Goal: Task Accomplishment & Management: Use online tool/utility

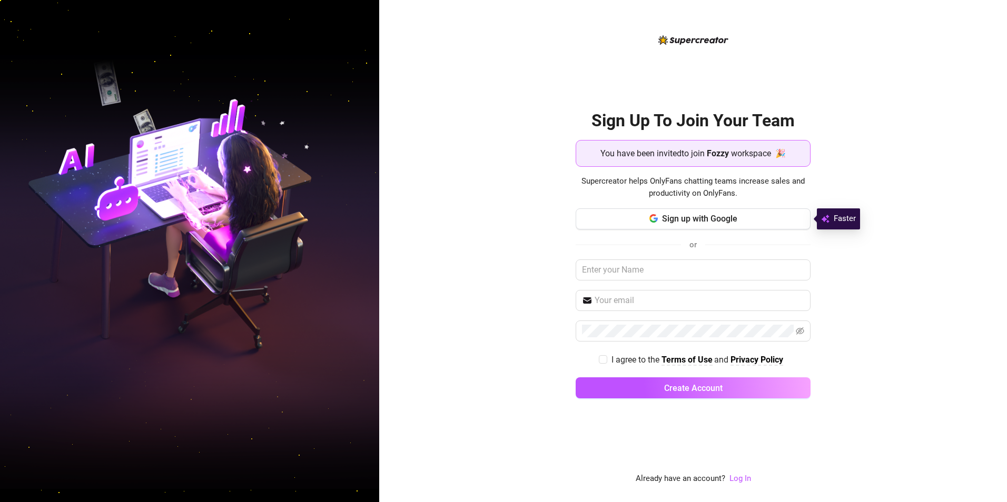
click at [725, 154] on strong "Fozzy" at bounding box center [718, 154] width 22 height 10
click at [677, 221] on span "Sign up with Google" at bounding box center [699, 219] width 75 height 10
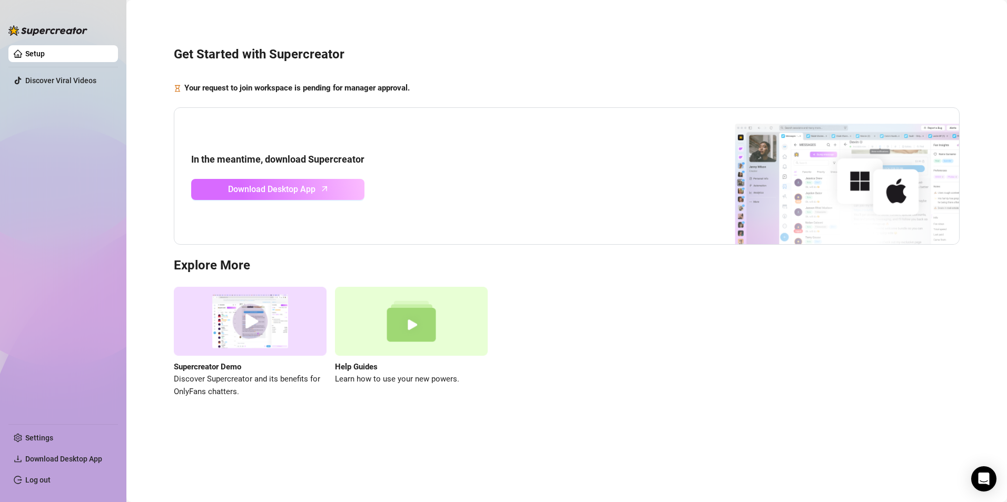
click at [276, 191] on span "Download Desktop App" at bounding box center [271, 189] width 87 height 13
click at [554, 84] on div "Your request to join workspace is pending for manager approval." at bounding box center [567, 88] width 786 height 13
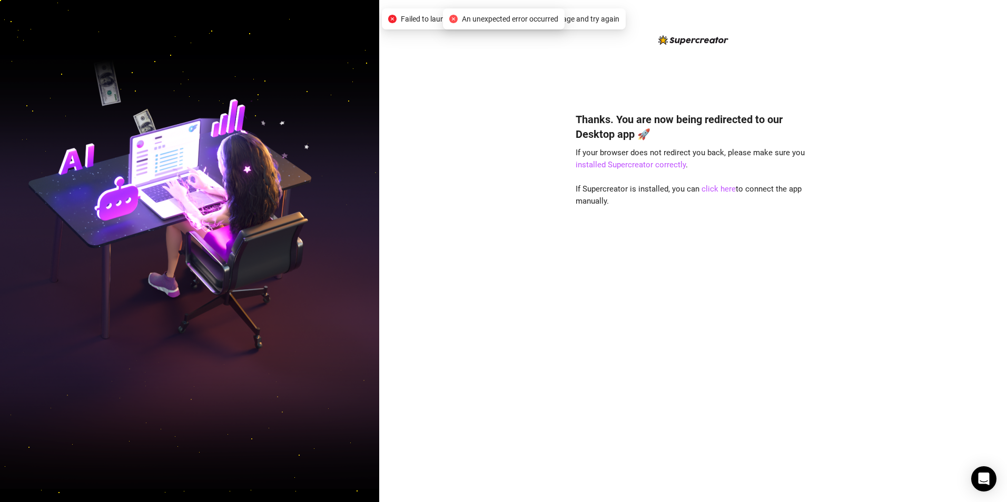
click at [720, 144] on div "Thanks. You are now being redirected to our Desktop app 🚀 If your browser does …" at bounding box center [693, 292] width 235 height 388
click at [717, 187] on link "click here" at bounding box center [718, 188] width 34 height 9
click at [714, 189] on link "click here" at bounding box center [718, 188] width 34 height 9
click at [710, 185] on link "click here" at bounding box center [718, 188] width 34 height 9
click at [723, 184] on link "click here" at bounding box center [718, 188] width 34 height 9
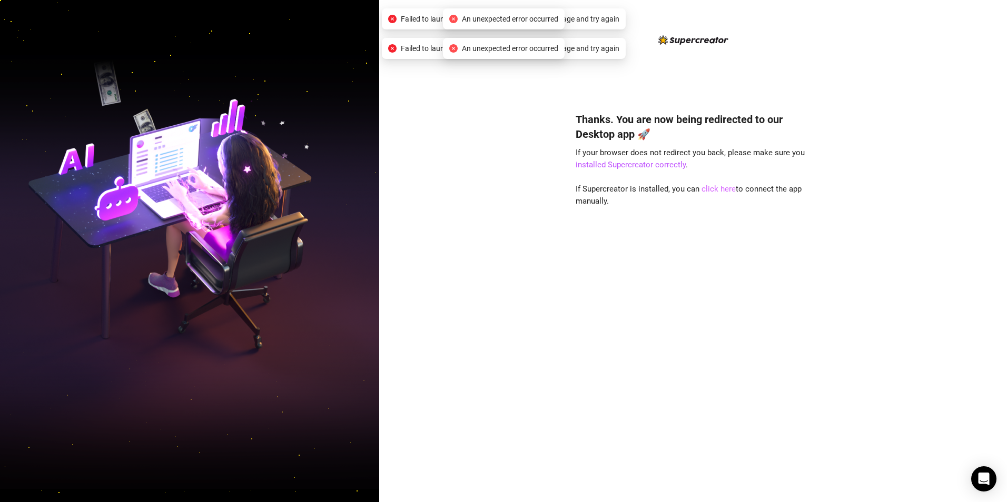
click at [723, 184] on link "click here" at bounding box center [718, 188] width 34 height 9
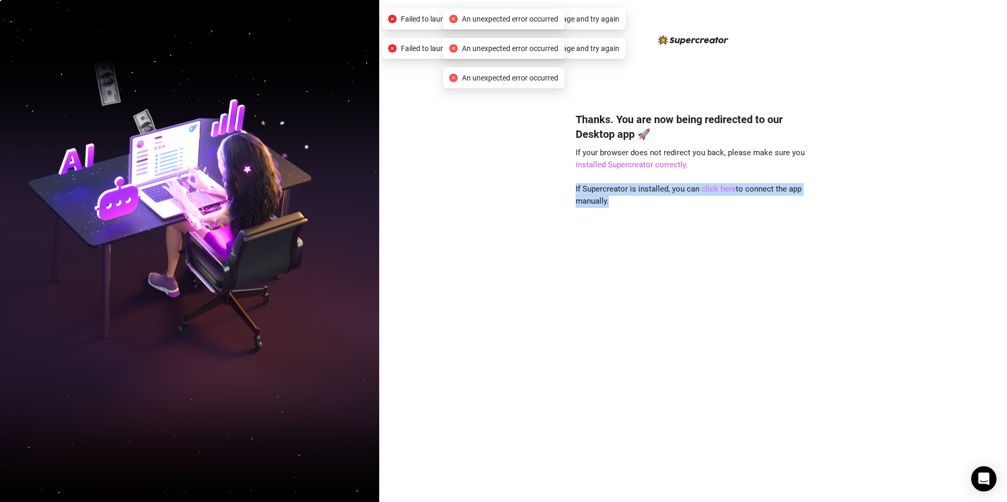
click at [723, 184] on link "click here" at bounding box center [718, 188] width 34 height 9
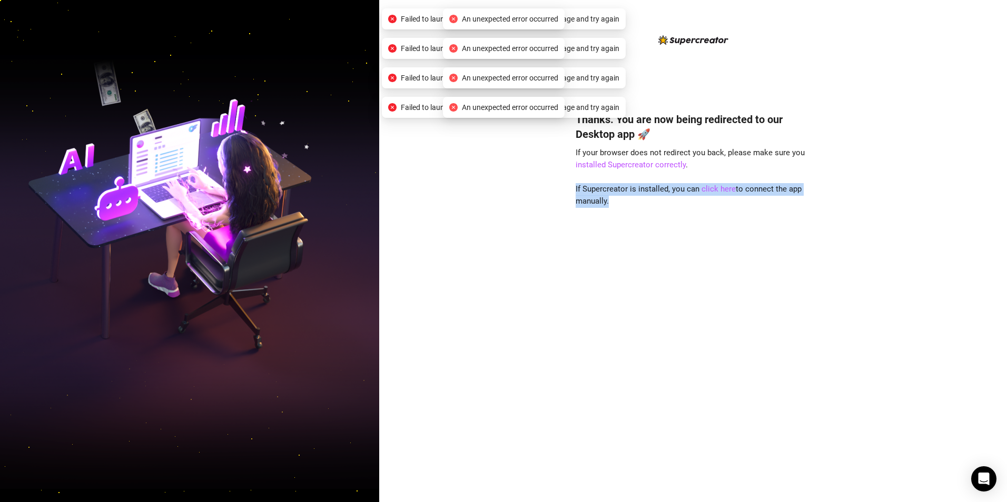
drag, startPoint x: 723, startPoint y: 184, endPoint x: 696, endPoint y: 234, distance: 57.2
click at [696, 234] on div "Thanks. You are now being redirected to our Desktop app 🚀 If your browser does …" at bounding box center [693, 292] width 235 height 388
click at [718, 187] on link "click here" at bounding box center [718, 188] width 34 height 9
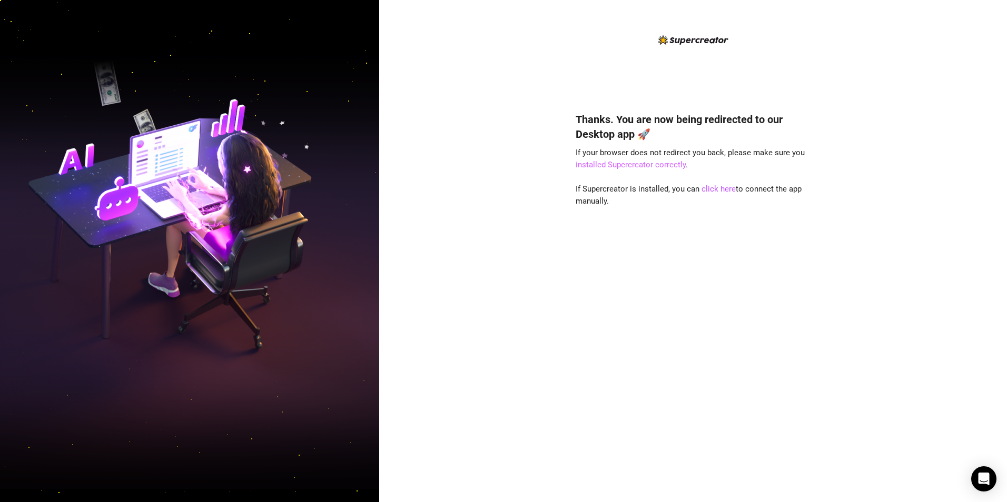
click at [661, 166] on link "installed Supercreator correctly" at bounding box center [631, 164] width 110 height 9
click at [717, 190] on link "click here" at bounding box center [718, 188] width 34 height 9
click at [519, 275] on div "Thanks. You are now being redirected to our Desktop app 🚀 If your browser does …" at bounding box center [693, 251] width 628 height 502
click at [713, 189] on link "click here" at bounding box center [718, 188] width 34 height 9
click at [468, 239] on div "Thanks. You are now being redirected to our Desktop app 🚀 If your browser does …" at bounding box center [693, 251] width 628 height 502
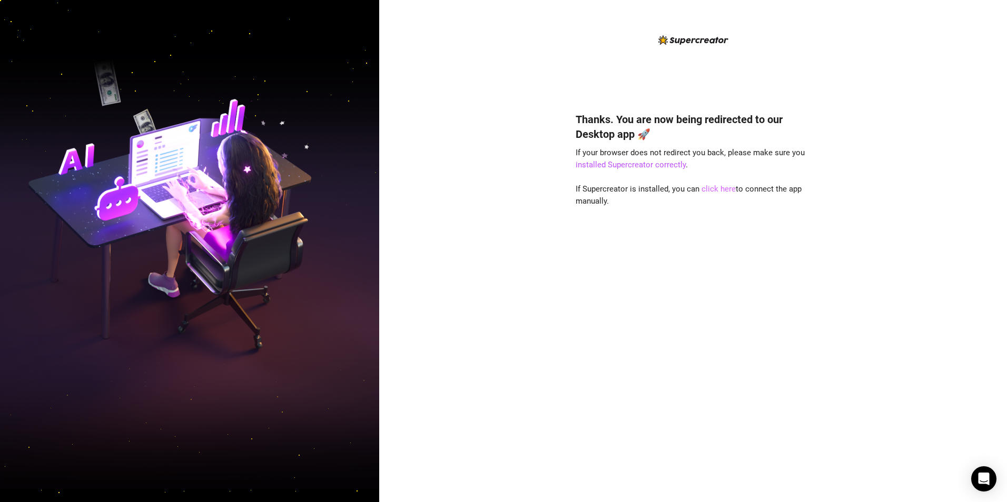
click at [718, 189] on link "click here" at bounding box center [718, 188] width 34 height 9
click at [727, 278] on div "Thanks. You are now being redirected to our Desktop app 🚀 If your browser does …" at bounding box center [693, 292] width 235 height 388
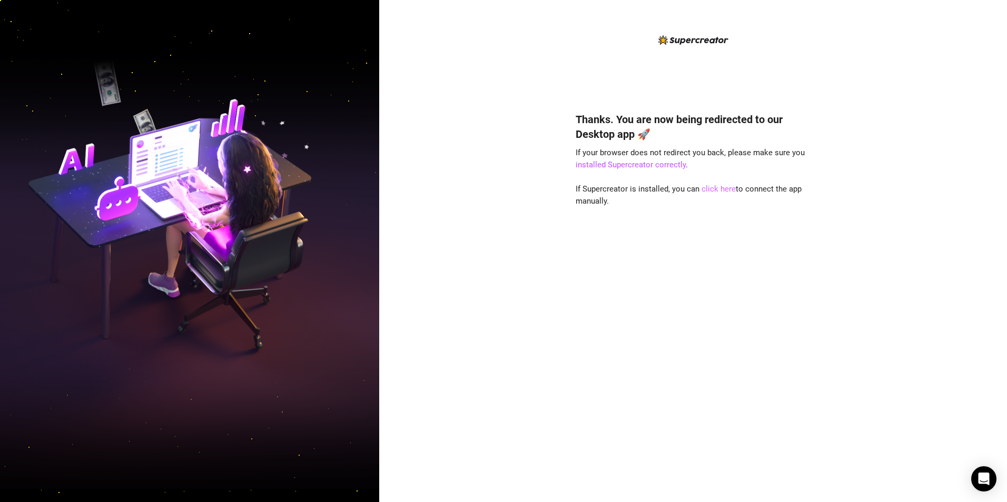
click at [714, 185] on link "click here" at bounding box center [718, 188] width 34 height 9
drag, startPoint x: 696, startPoint y: 268, endPoint x: 713, endPoint y: 207, distance: 63.4
click at [696, 265] on div "Thanks. You are now being redirected to our Desktop app 🚀 If your browser does …" at bounding box center [693, 292] width 235 height 388
click at [718, 190] on link "click here" at bounding box center [718, 188] width 34 height 9
click at [480, 208] on div "Thanks. You are now being redirected to our Desktop app 🚀 If your browser does …" at bounding box center [693, 251] width 628 height 502
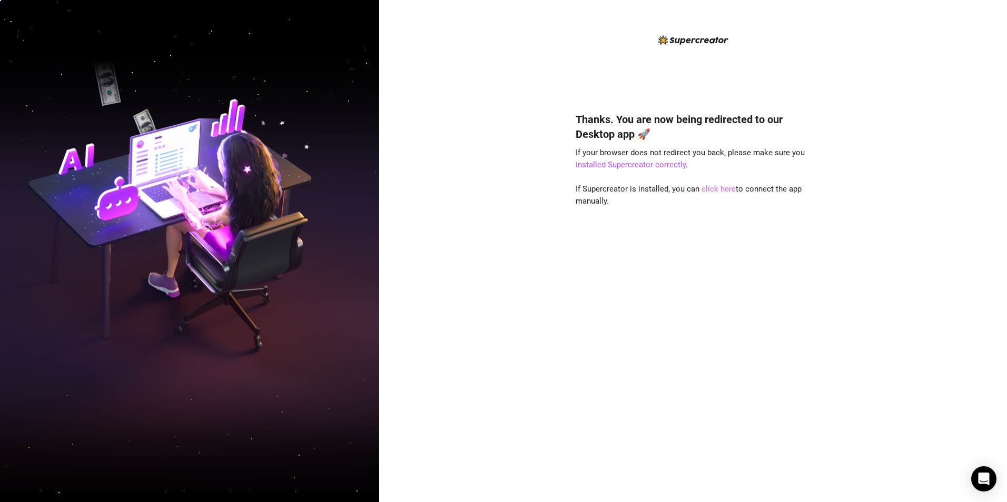
click at [710, 186] on link "click here" at bounding box center [718, 188] width 34 height 9
drag, startPoint x: 710, startPoint y: 186, endPoint x: 625, endPoint y: 174, distance: 86.1
click at [625, 174] on div "Thanks. You are now being redirected to our Desktop app 🚀 If your browser does …" at bounding box center [693, 292] width 235 height 388
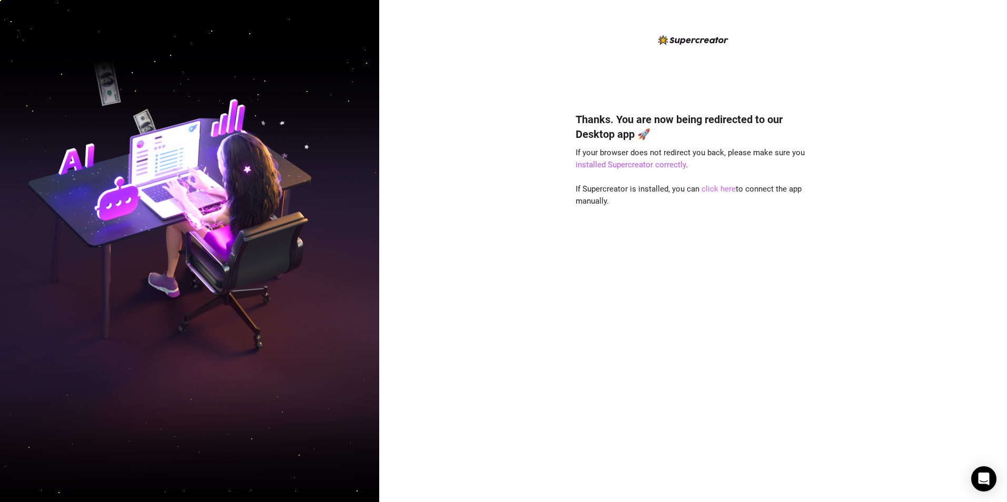
click at [715, 187] on link "click here" at bounding box center [718, 188] width 34 height 9
click at [689, 228] on div "Thanks. You are now being redirected to our Desktop app 🚀 If your browser does …" at bounding box center [693, 292] width 235 height 388
click at [709, 193] on link "click here" at bounding box center [718, 188] width 34 height 9
click at [711, 190] on link "click here" at bounding box center [718, 188] width 34 height 9
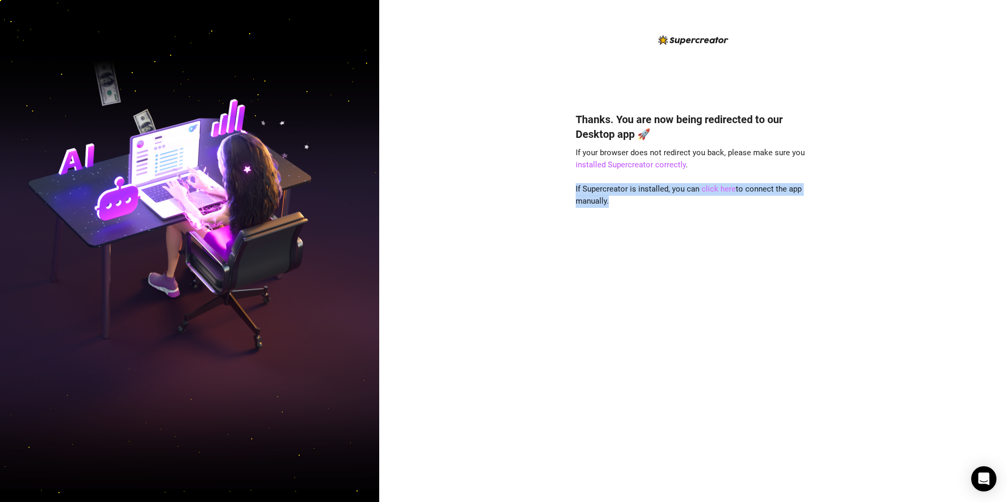
click at [711, 190] on link "click here" at bounding box center [718, 188] width 34 height 9
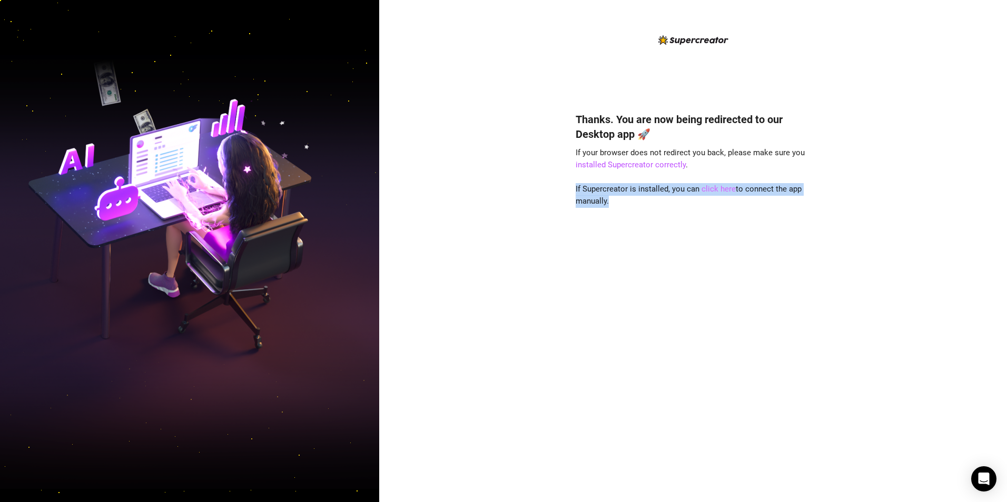
click at [711, 190] on link "click here" at bounding box center [718, 188] width 34 height 9
click at [711, 189] on link "click here" at bounding box center [718, 188] width 34 height 9
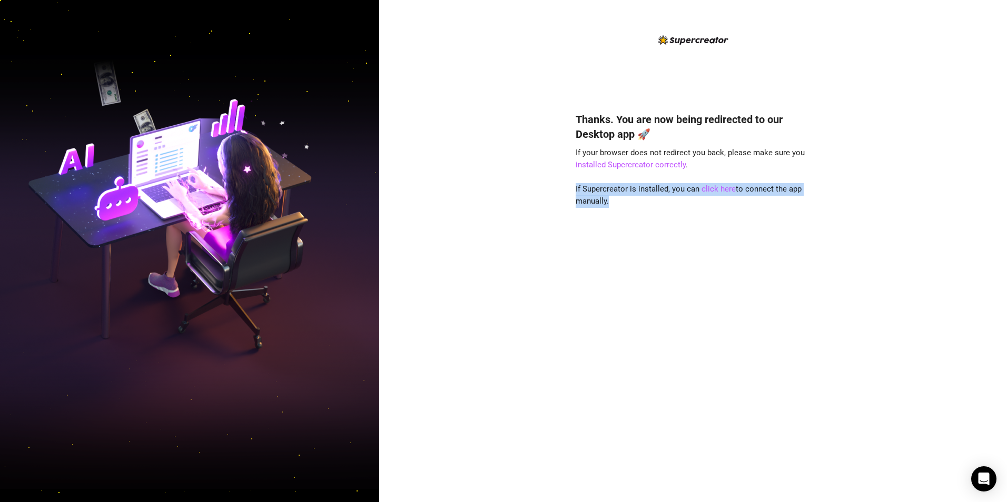
drag, startPoint x: 711, startPoint y: 189, endPoint x: 678, endPoint y: 255, distance: 74.4
click at [678, 255] on div "Thanks. You are now being redirected to our Desktop app 🚀 If your browser does …" at bounding box center [693, 292] width 235 height 388
click at [709, 182] on div "Thanks. You are now being redirected to our Desktop app 🚀 If your browser does …" at bounding box center [693, 292] width 235 height 388
click at [713, 193] on link "click here" at bounding box center [718, 188] width 34 height 9
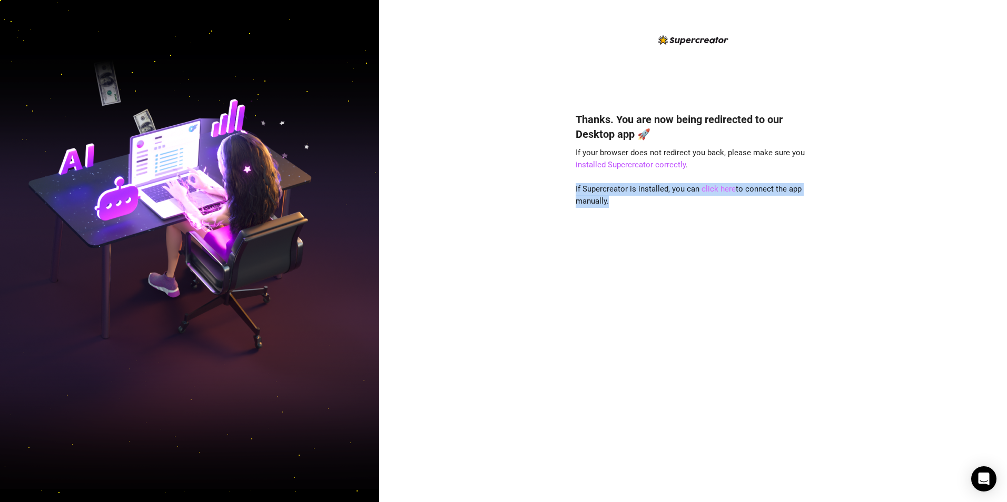
click at [713, 193] on link "click here" at bounding box center [718, 188] width 34 height 9
click at [717, 191] on link "click here" at bounding box center [718, 188] width 34 height 9
click at [718, 192] on link "click here" at bounding box center [718, 188] width 34 height 9
click at [710, 188] on link "click here" at bounding box center [718, 188] width 34 height 9
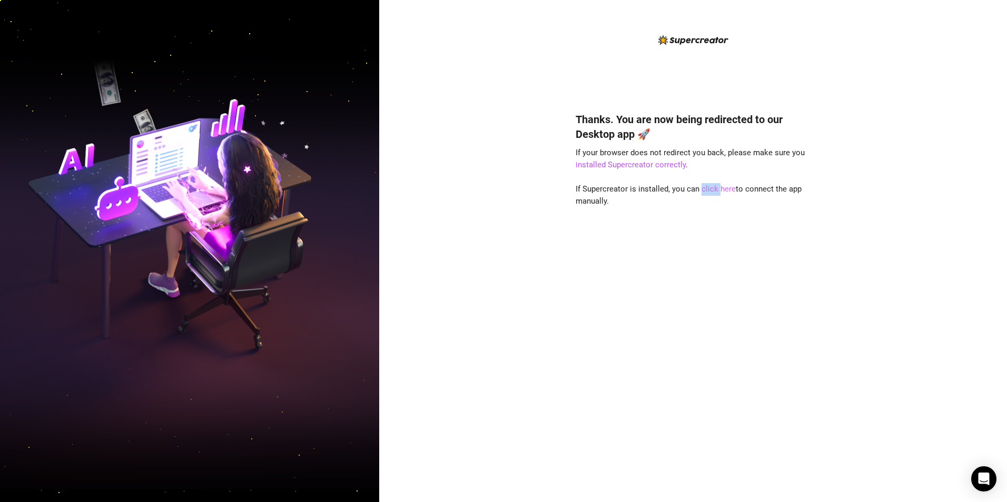
click at [710, 188] on link "click here" at bounding box center [718, 188] width 34 height 9
click at [707, 190] on link "click here" at bounding box center [718, 188] width 34 height 9
click at [696, 226] on div "Thanks. You are now being redirected to our Desktop app 🚀 If your browser does …" at bounding box center [693, 292] width 235 height 388
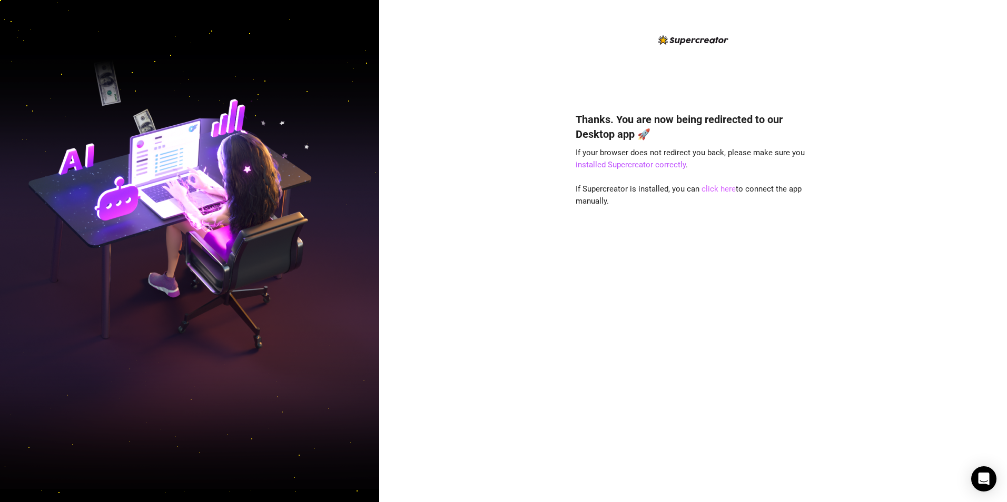
click at [705, 192] on link "click here" at bounding box center [718, 188] width 34 height 9
click at [709, 190] on link "click here" at bounding box center [718, 188] width 34 height 9
click at [742, 171] on div "Thanks. You are now being redirected to our Desktop app 🚀 If your browser does …" at bounding box center [693, 292] width 235 height 388
click at [708, 186] on link "click here" at bounding box center [718, 188] width 34 height 9
click at [658, 105] on div "Thanks. You are now being redirected to our Desktop app 🚀 If your browser does …" at bounding box center [693, 292] width 235 height 388
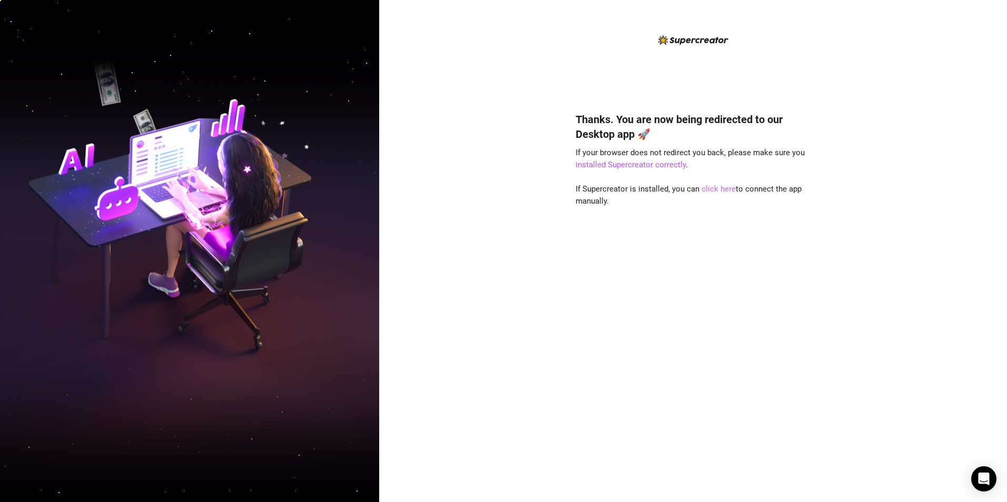
click at [711, 186] on link "click here" at bounding box center [718, 188] width 34 height 9
click at [706, 184] on link "click here" at bounding box center [718, 188] width 34 height 9
click at [706, 191] on link "click here" at bounding box center [718, 188] width 34 height 9
click at [490, 124] on div "Thanks. You are now being redirected to our Desktop app 🚀 If your browser does …" at bounding box center [693, 251] width 628 height 502
click at [714, 190] on link "click here" at bounding box center [718, 188] width 34 height 9
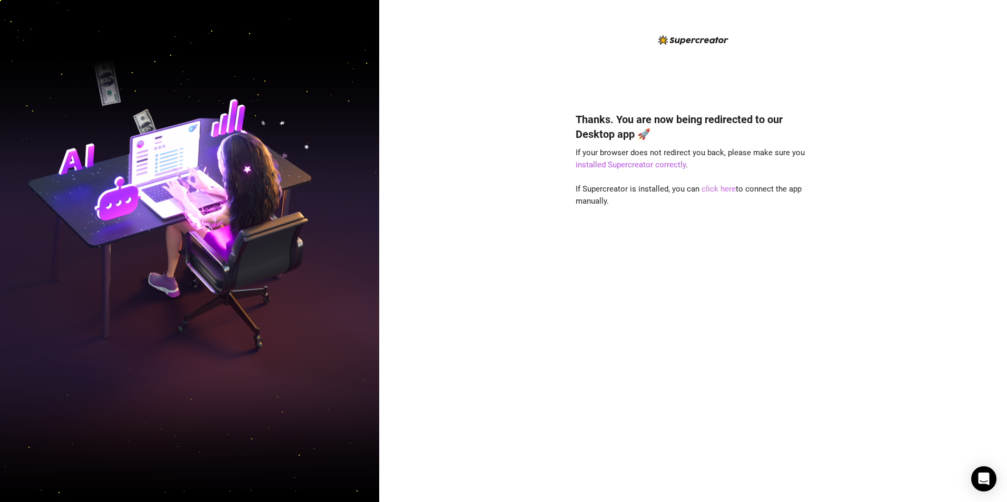
click at [721, 191] on link "click here" at bounding box center [718, 188] width 34 height 9
drag, startPoint x: 447, startPoint y: 220, endPoint x: 484, endPoint y: 216, distance: 37.1
click at [447, 220] on div "Thanks. You are now being redirected to our Desktop app 🚀 If your browser does …" at bounding box center [693, 251] width 628 height 502
drag, startPoint x: 701, startPoint y: 249, endPoint x: 715, endPoint y: 222, distance: 29.4
click at [703, 248] on div "Thanks. You are now being redirected to our Desktop app 🚀 If your browser does …" at bounding box center [693, 292] width 235 height 388
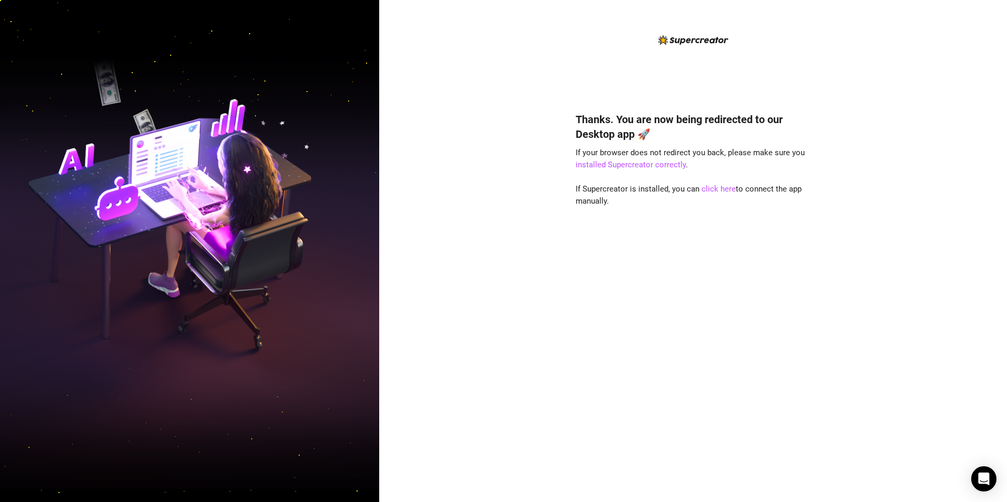
drag, startPoint x: 697, startPoint y: 343, endPoint x: 699, endPoint y: 240, distance: 103.2
click at [697, 341] on div "Thanks. You are now being redirected to our Desktop app 🚀 If your browser does …" at bounding box center [693, 292] width 235 height 388
click at [707, 195] on div "Thanks. You are now being redirected to our Desktop app 🚀 If your browser does …" at bounding box center [693, 292] width 235 height 388
drag, startPoint x: 707, startPoint y: 195, endPoint x: 710, endPoint y: 189, distance: 6.4
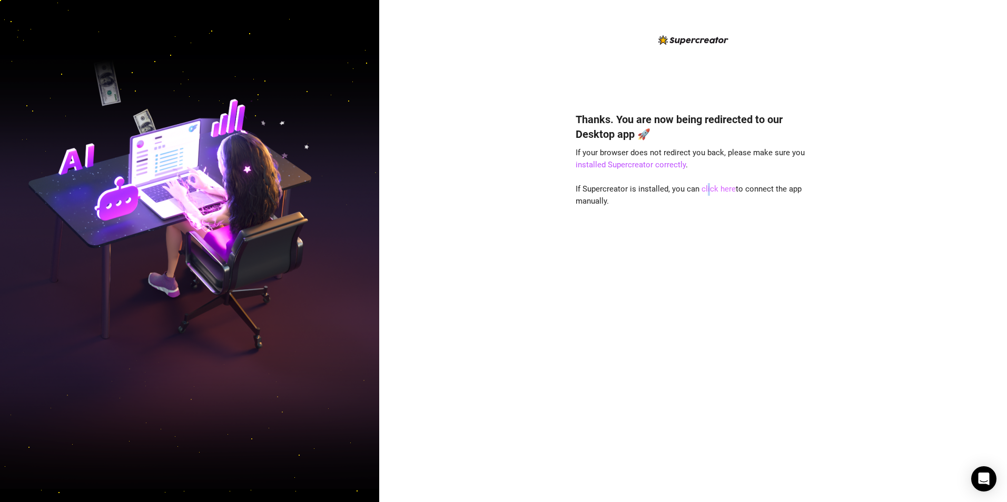
click at [710, 189] on link "click here" at bounding box center [718, 188] width 34 height 9
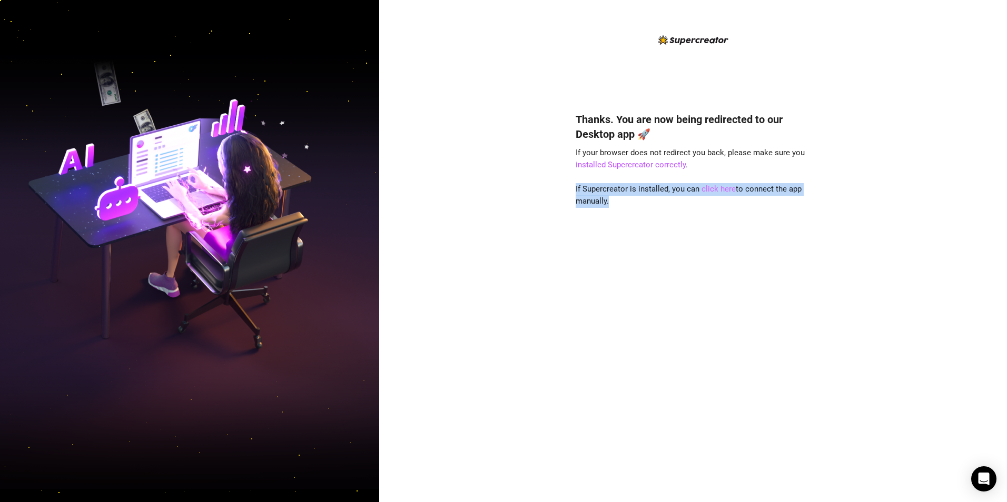
click at [710, 189] on link "click here" at bounding box center [718, 188] width 34 height 9
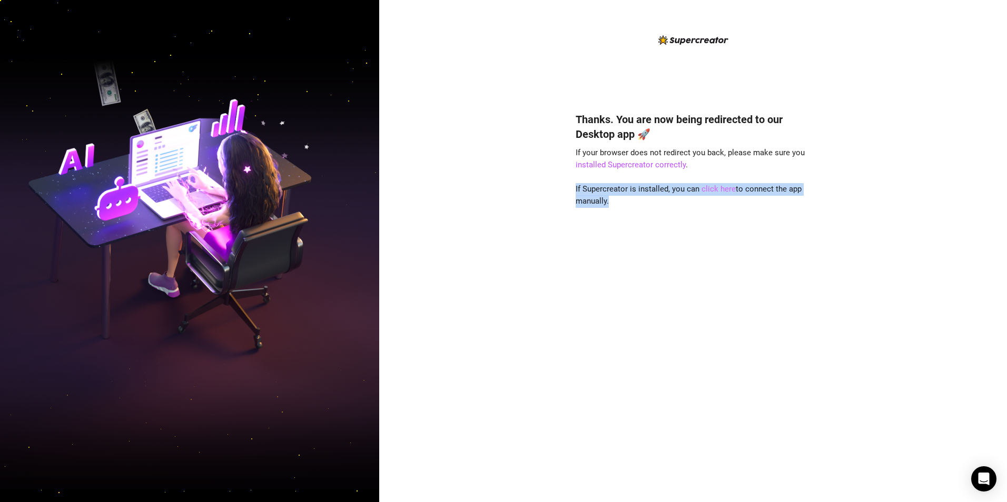
click at [710, 189] on link "click here" at bounding box center [718, 188] width 34 height 9
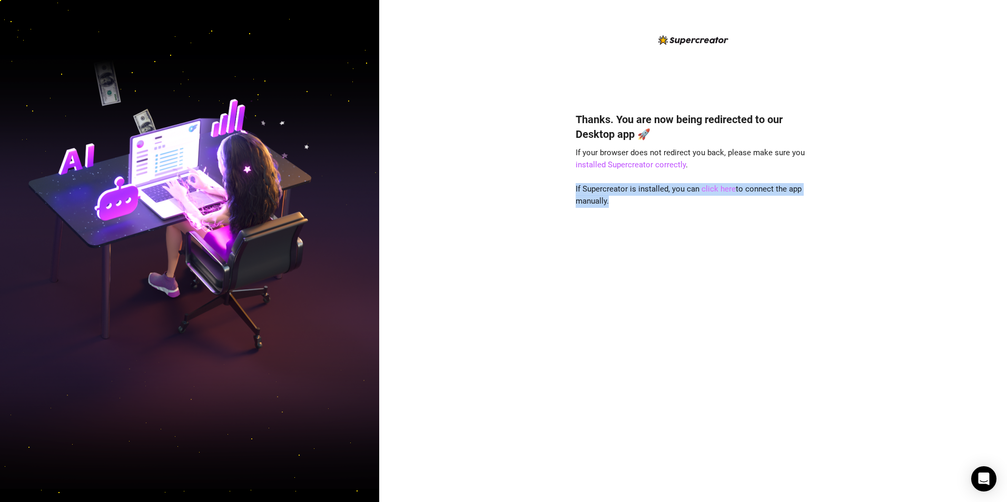
click at [710, 189] on link "click here" at bounding box center [718, 188] width 34 height 9
click at [674, 239] on div "Thanks. You are now being redirected to our Desktop app 🚀 If your browser does …" at bounding box center [693, 292] width 235 height 388
click at [723, 190] on link "click here" at bounding box center [718, 188] width 34 height 9
click at [519, 192] on div "Thanks. You are now being redirected to our Desktop app 🚀 If your browser does …" at bounding box center [693, 251] width 628 height 502
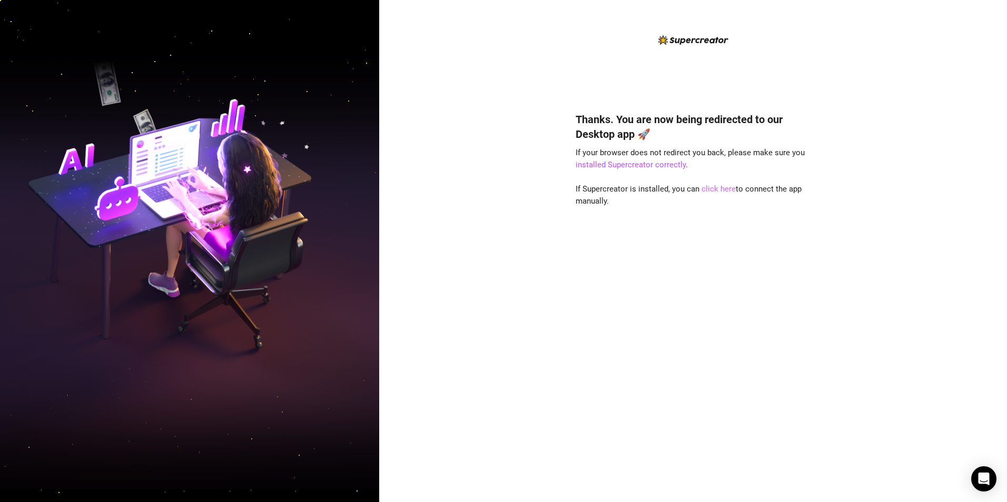
click at [717, 190] on link "click here" at bounding box center [718, 188] width 34 height 9
click at [507, 224] on div "Thanks. You are now being redirected to our Desktop app 🚀 If your browser does …" at bounding box center [693, 251] width 628 height 502
click at [713, 187] on link "click here" at bounding box center [718, 188] width 34 height 9
click at [528, 149] on div "Thanks. You are now being redirected to our Desktop app 🚀 If your browser does …" at bounding box center [693, 251] width 628 height 502
click at [523, 156] on div "Thanks. You are now being redirected to our Desktop app 🚀 If your browser does …" at bounding box center [693, 251] width 628 height 502
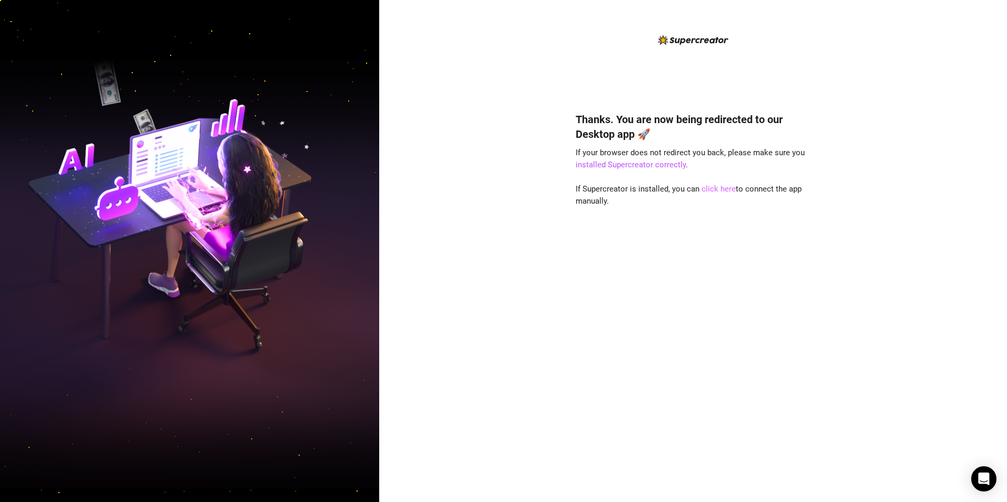
click at [720, 191] on link "click here" at bounding box center [718, 188] width 34 height 9
click at [525, 57] on div "Thanks. You are now being redirected to our Desktop app 🚀 If your browser does …" at bounding box center [693, 251] width 628 height 502
click at [711, 191] on link "click here" at bounding box center [718, 188] width 34 height 9
click at [713, 187] on link "click here" at bounding box center [718, 188] width 34 height 9
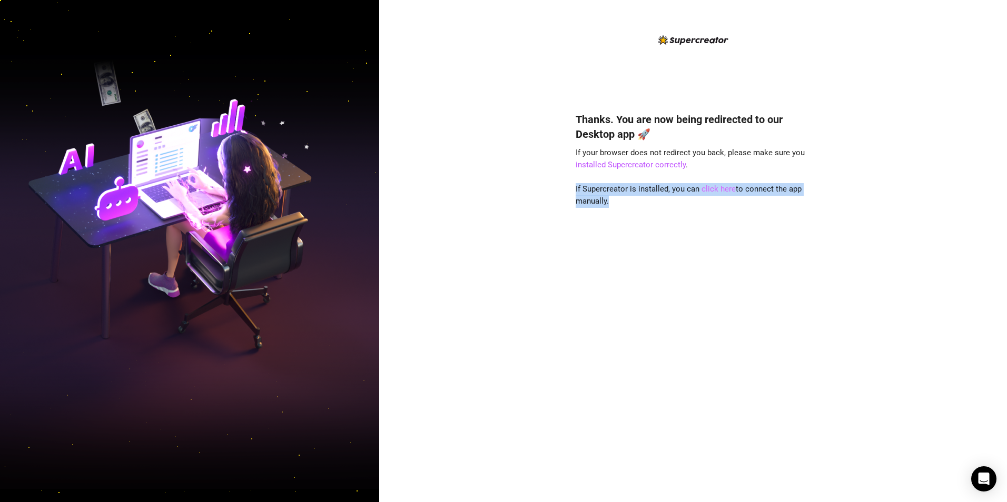
click at [713, 187] on link "click here" at bounding box center [718, 188] width 34 height 9
click at [711, 189] on link "click here" at bounding box center [718, 188] width 34 height 9
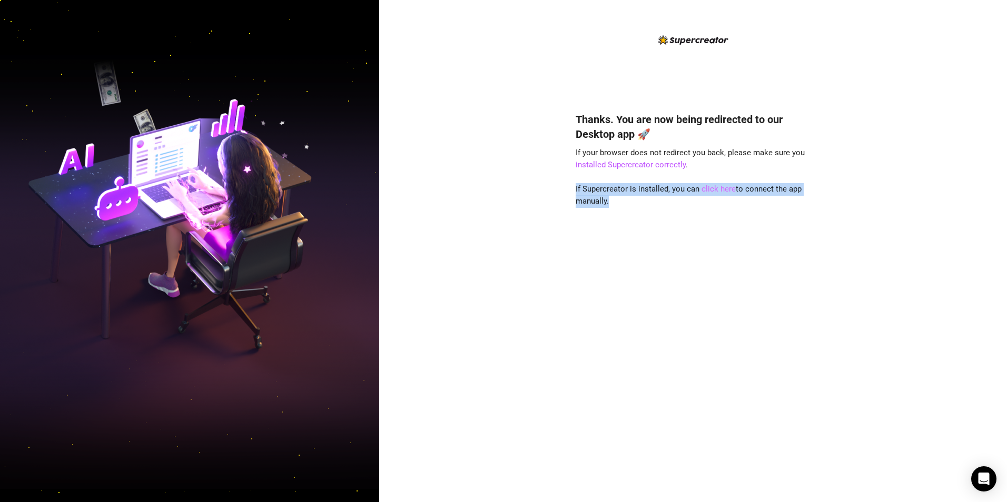
click at [711, 189] on link "click here" at bounding box center [718, 188] width 34 height 9
click at [501, 133] on div "Thanks. You are now being redirected to our Desktop app 🚀 If your browser does …" at bounding box center [693, 251] width 628 height 502
click at [711, 192] on link "click here" at bounding box center [718, 188] width 34 height 9
click at [720, 187] on link "click here" at bounding box center [718, 188] width 34 height 9
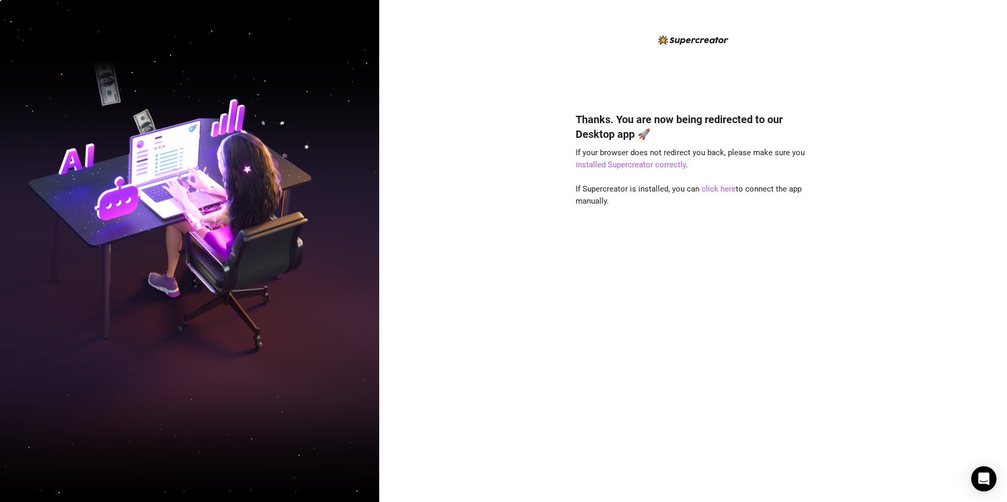
drag, startPoint x: 743, startPoint y: 194, endPoint x: 737, endPoint y: 194, distance: 6.3
click at [743, 194] on div "Thanks. You are now being redirected to our Desktop app 🚀 If your browser does …" at bounding box center [693, 292] width 235 height 388
click at [714, 192] on link "click here" at bounding box center [718, 188] width 34 height 9
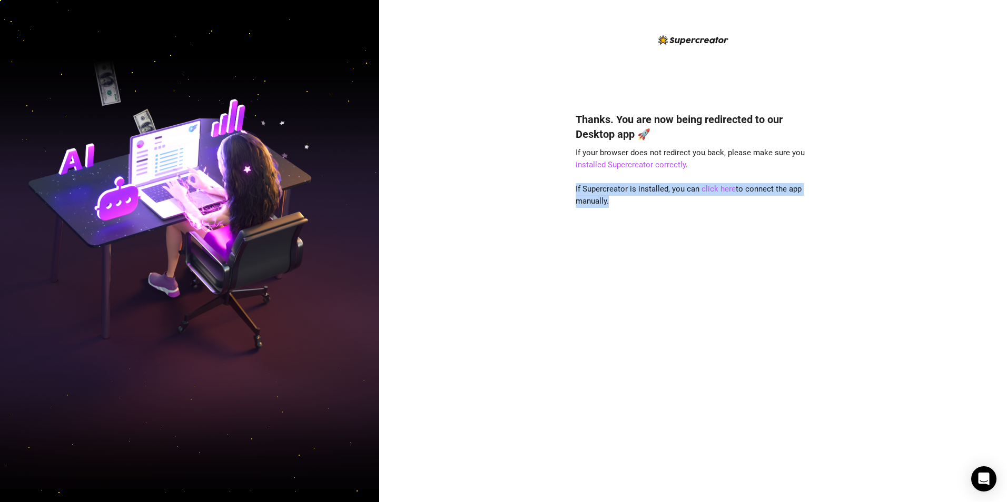
click at [474, 258] on div "Thanks. You are now being redirected to our Desktop app 🚀 If your browser does …" at bounding box center [693, 251] width 628 height 502
click at [673, 243] on div "Thanks. You are now being redirected to our Desktop app 🚀 If your browser does …" at bounding box center [693, 292] width 235 height 388
click at [702, 222] on div "Thanks. You are now being redirected to our Desktop app 🚀 If your browser does …" at bounding box center [693, 292] width 235 height 388
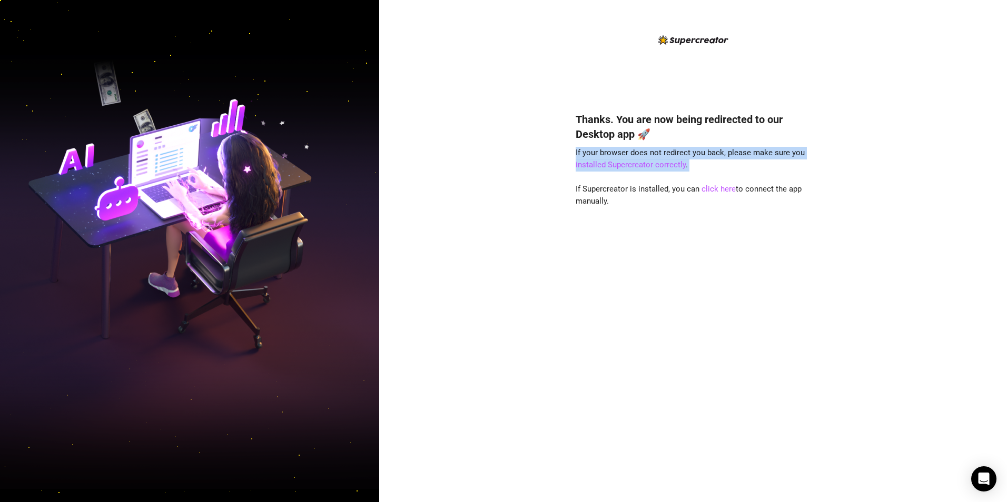
click at [704, 170] on div "Thanks. You are now being redirected to our Desktop app 🚀 If your browser does …" at bounding box center [693, 292] width 235 height 388
click at [706, 193] on link "click here" at bounding box center [718, 188] width 34 height 9
click at [714, 189] on link "click here" at bounding box center [718, 188] width 34 height 9
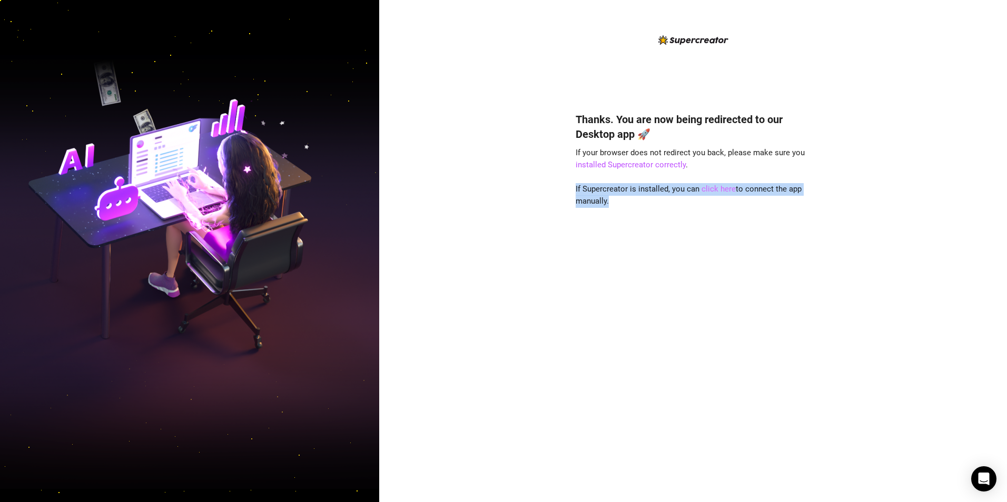
click at [714, 189] on link "click here" at bounding box center [718, 188] width 34 height 9
drag, startPoint x: 714, startPoint y: 189, endPoint x: 701, endPoint y: 239, distance: 51.7
click at [701, 239] on div "Thanks. You are now being redirected to our Desktop app 🚀 If your browser does …" at bounding box center [693, 292] width 235 height 388
click at [707, 224] on div "Thanks. You are now being redirected to our Desktop app 🚀 If your browser does …" at bounding box center [693, 292] width 235 height 388
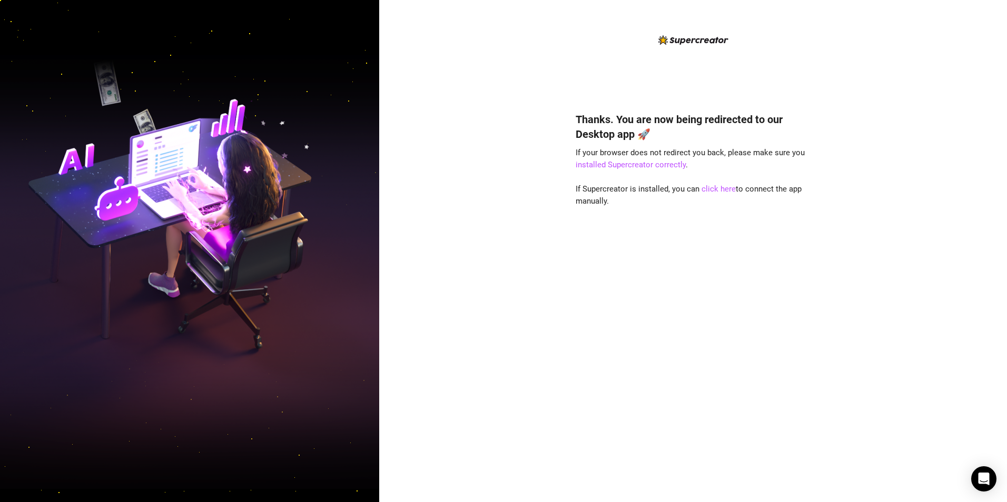
click at [726, 172] on div "Thanks. You are now being redirected to our Desktop app 🚀 If your browser does …" at bounding box center [693, 292] width 235 height 388
click at [715, 186] on link "click here" at bounding box center [718, 188] width 34 height 9
click at [711, 189] on link "click here" at bounding box center [718, 188] width 34 height 9
click at [710, 189] on link "click here" at bounding box center [718, 188] width 34 height 9
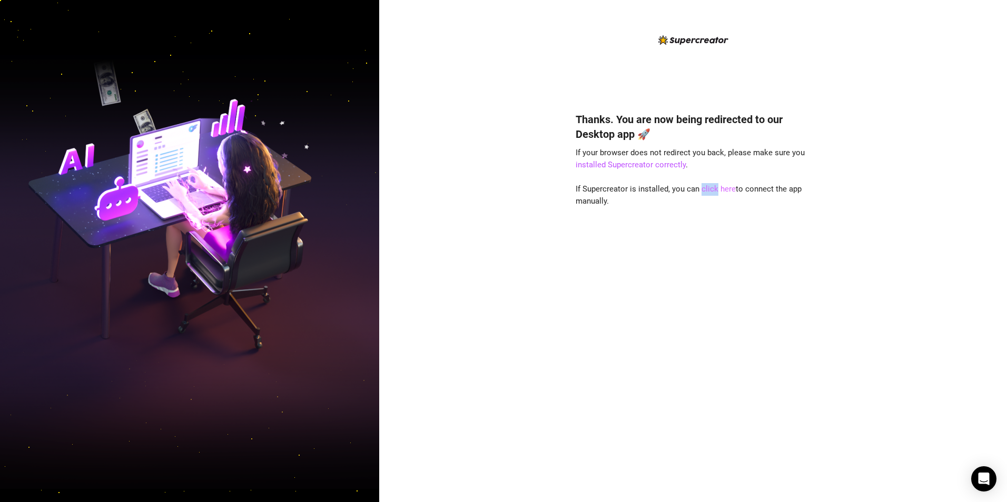
click at [710, 189] on link "click here" at bounding box center [718, 188] width 34 height 9
